Goal: Navigation & Orientation: Find specific page/section

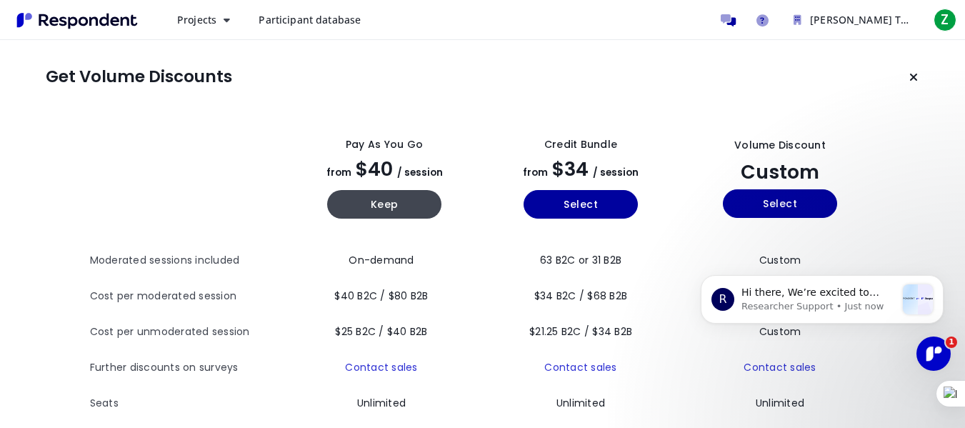
click at [290, 21] on span "Participant database" at bounding box center [309, 20] width 102 height 14
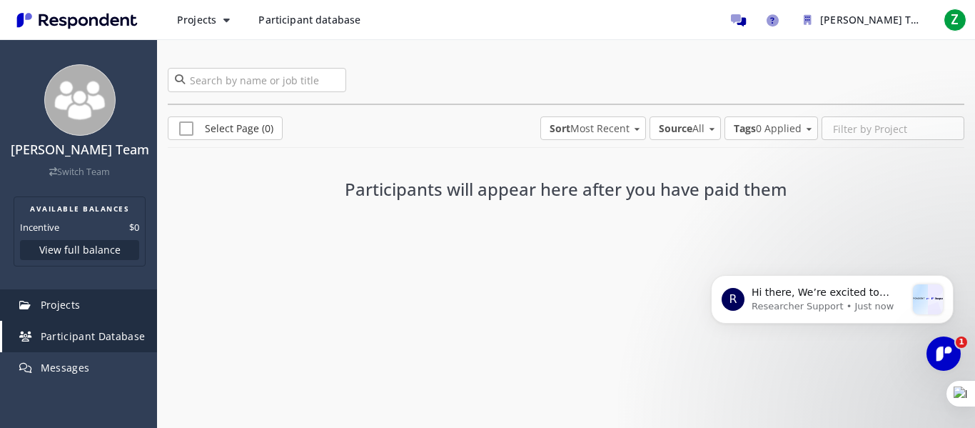
click at [46, 306] on span "Projects" at bounding box center [61, 305] width 40 height 14
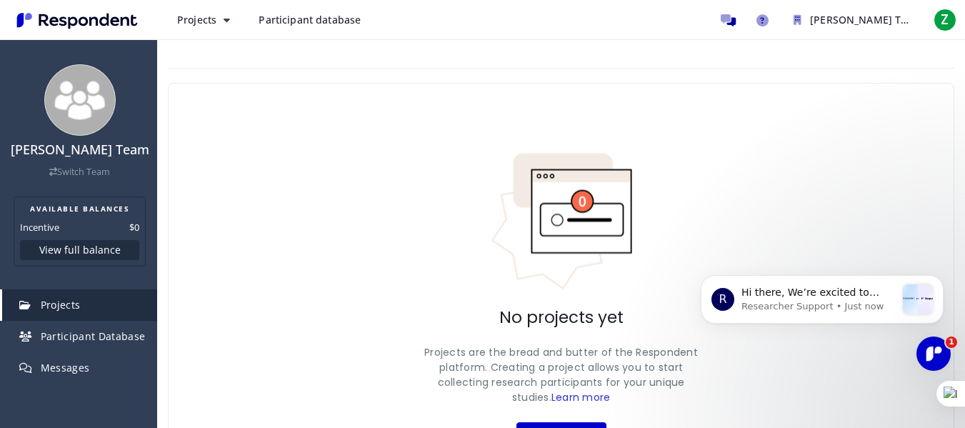
scroll to position [88, 0]
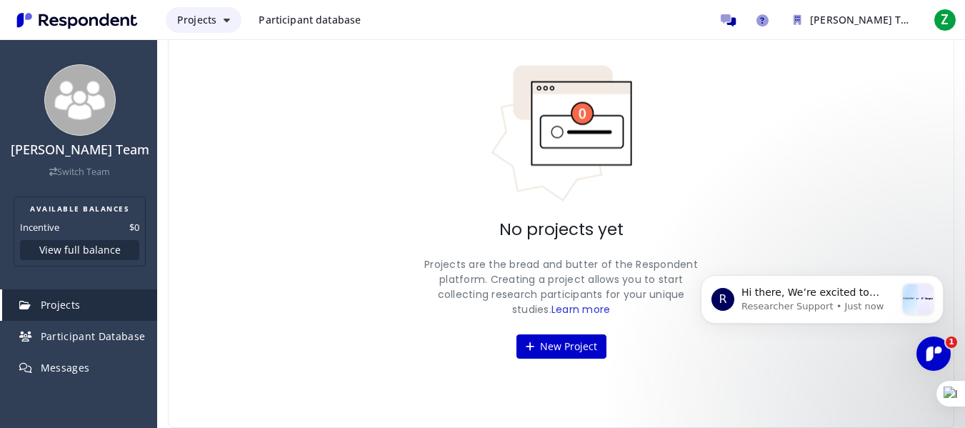
click at [216, 19] on button "Projects" at bounding box center [204, 20] width 76 height 26
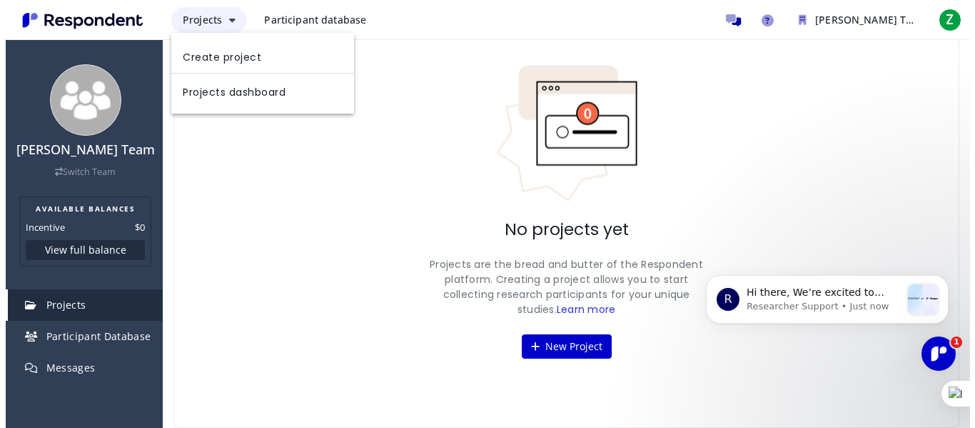
scroll to position [0, 0]
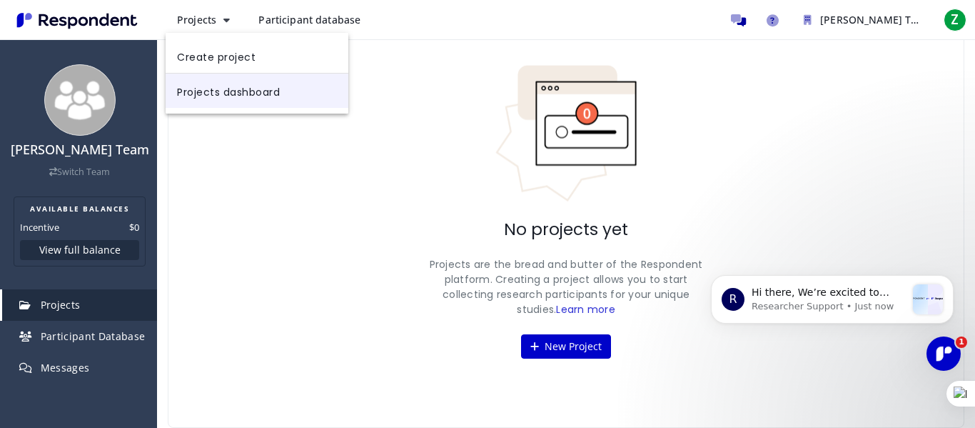
click at [225, 86] on link "Projects dashboard" at bounding box center [257, 91] width 183 height 34
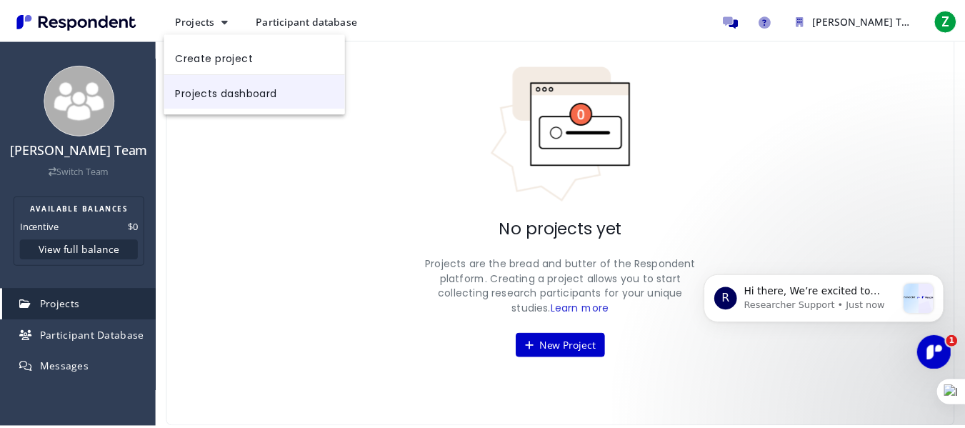
scroll to position [88, 0]
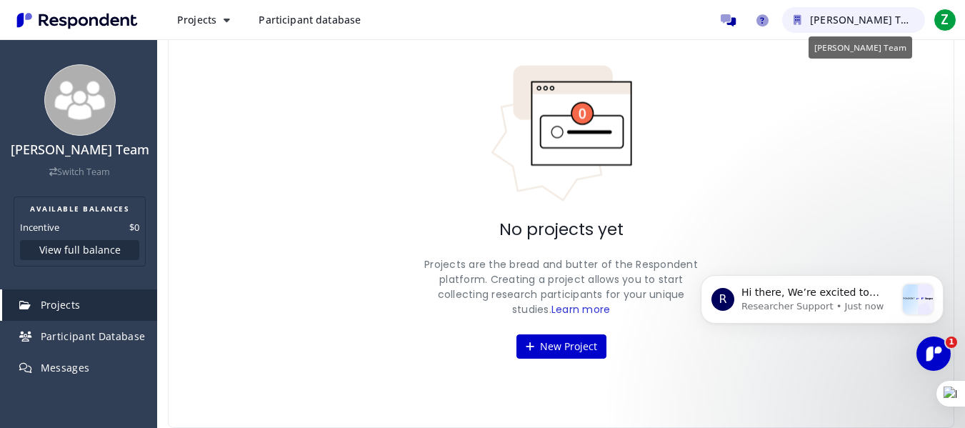
click at [832, 21] on span "[PERSON_NAME] Team" at bounding box center [866, 20] width 112 height 14
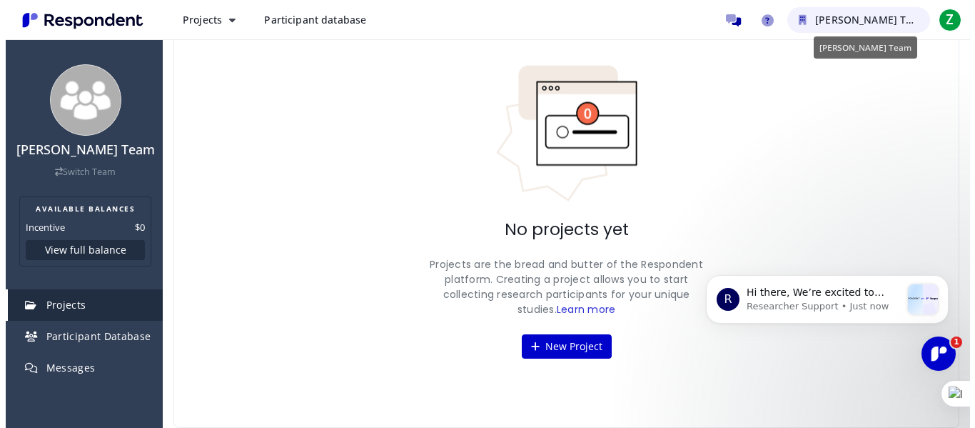
scroll to position [0, 0]
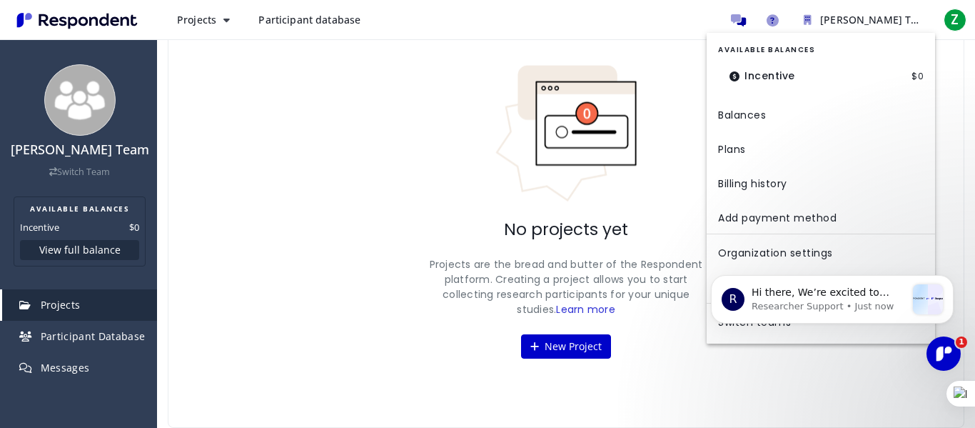
click at [480, 136] on md-backdrop at bounding box center [487, 257] width 975 height 515
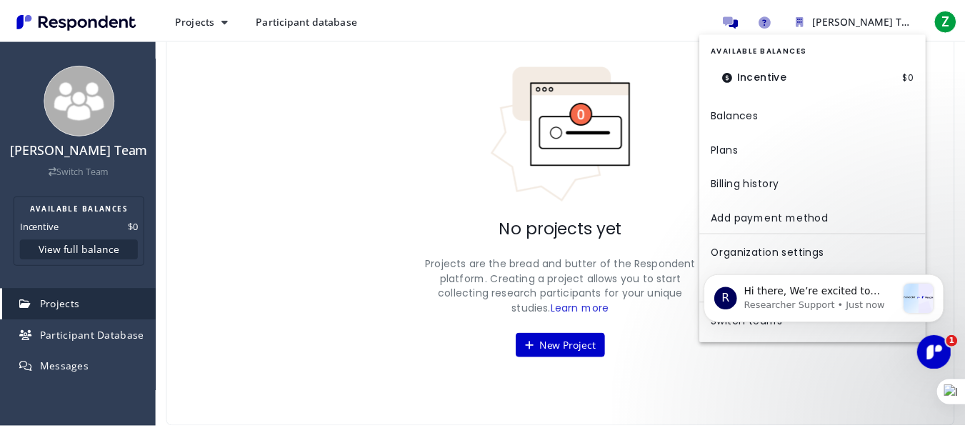
scroll to position [88, 0]
